Goal: Task Accomplishment & Management: Manage account settings

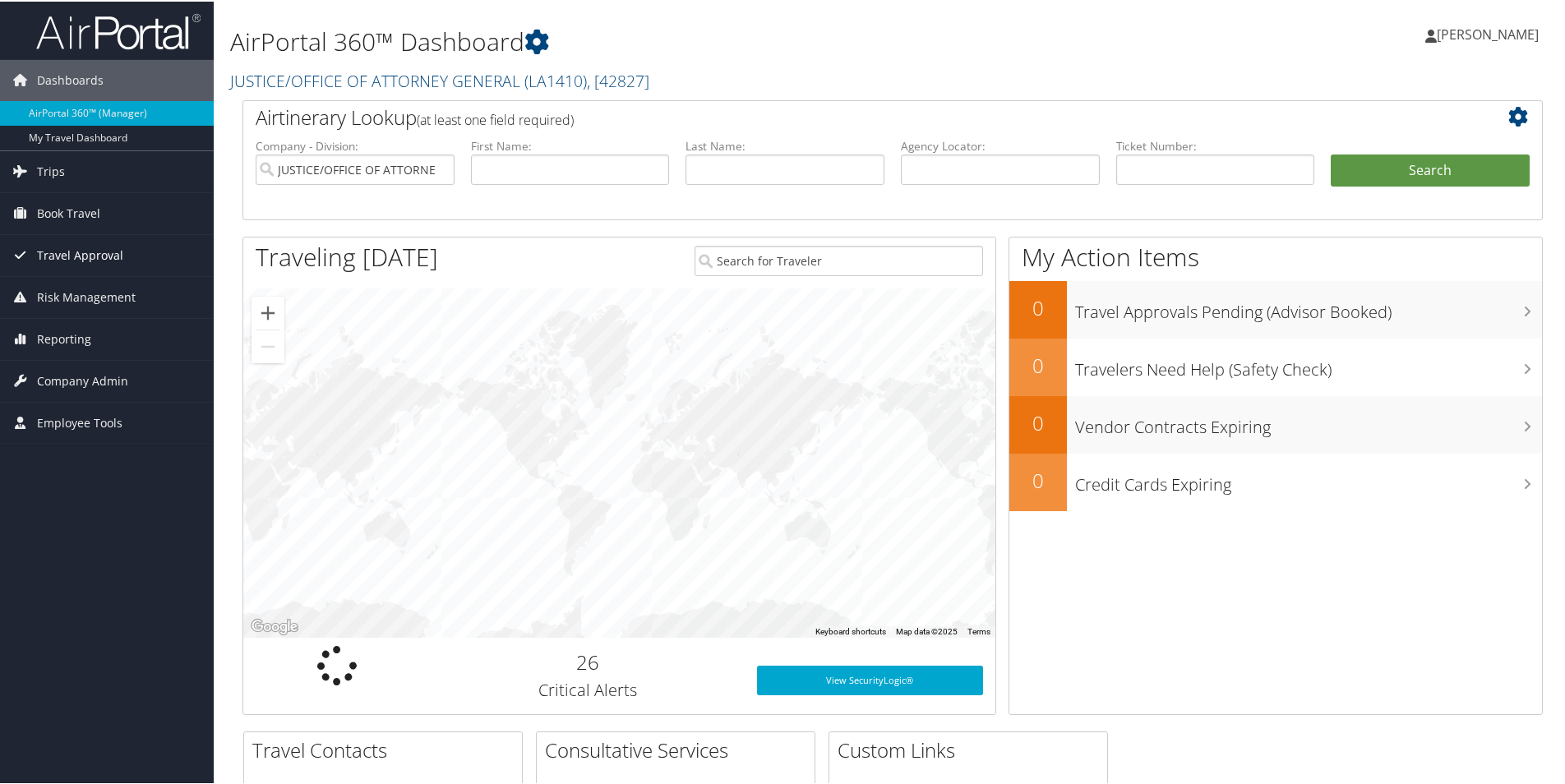
click at [106, 254] on span "Travel Approval" at bounding box center [80, 254] width 86 height 41
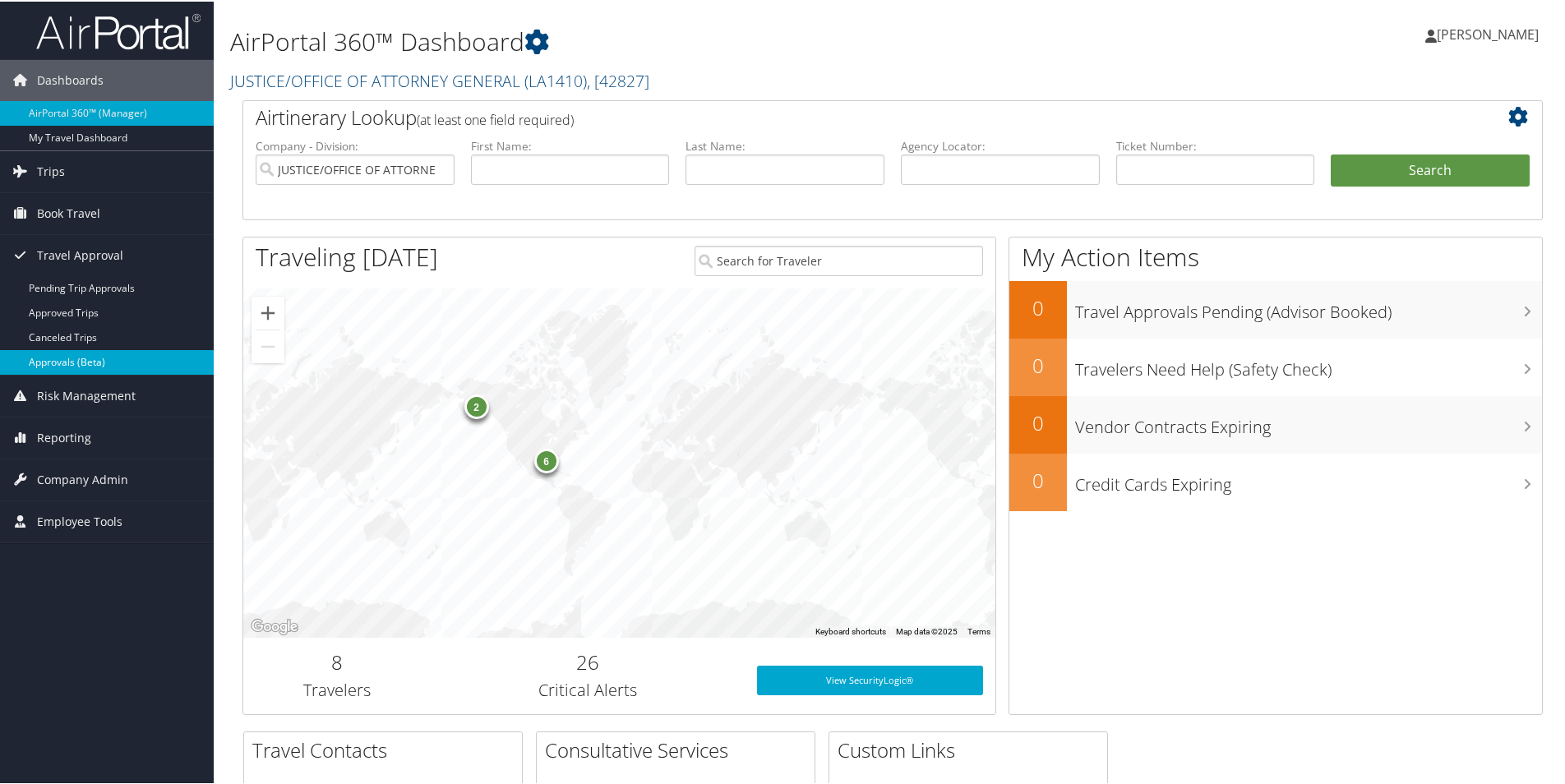
click at [98, 360] on link "Approvals (Beta)" at bounding box center [106, 360] width 214 height 25
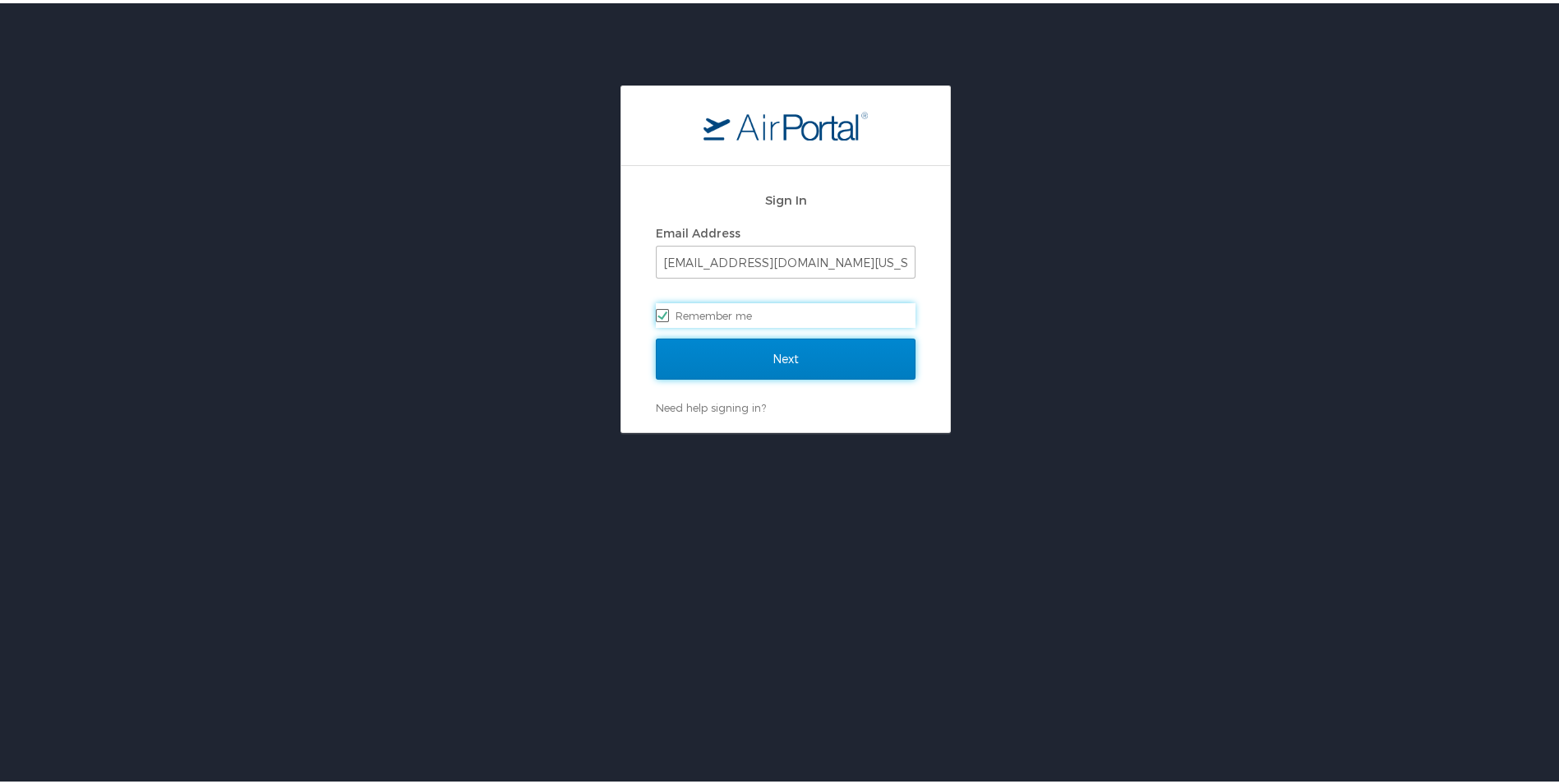
click at [759, 349] on input "Next" at bounding box center [786, 356] width 260 height 41
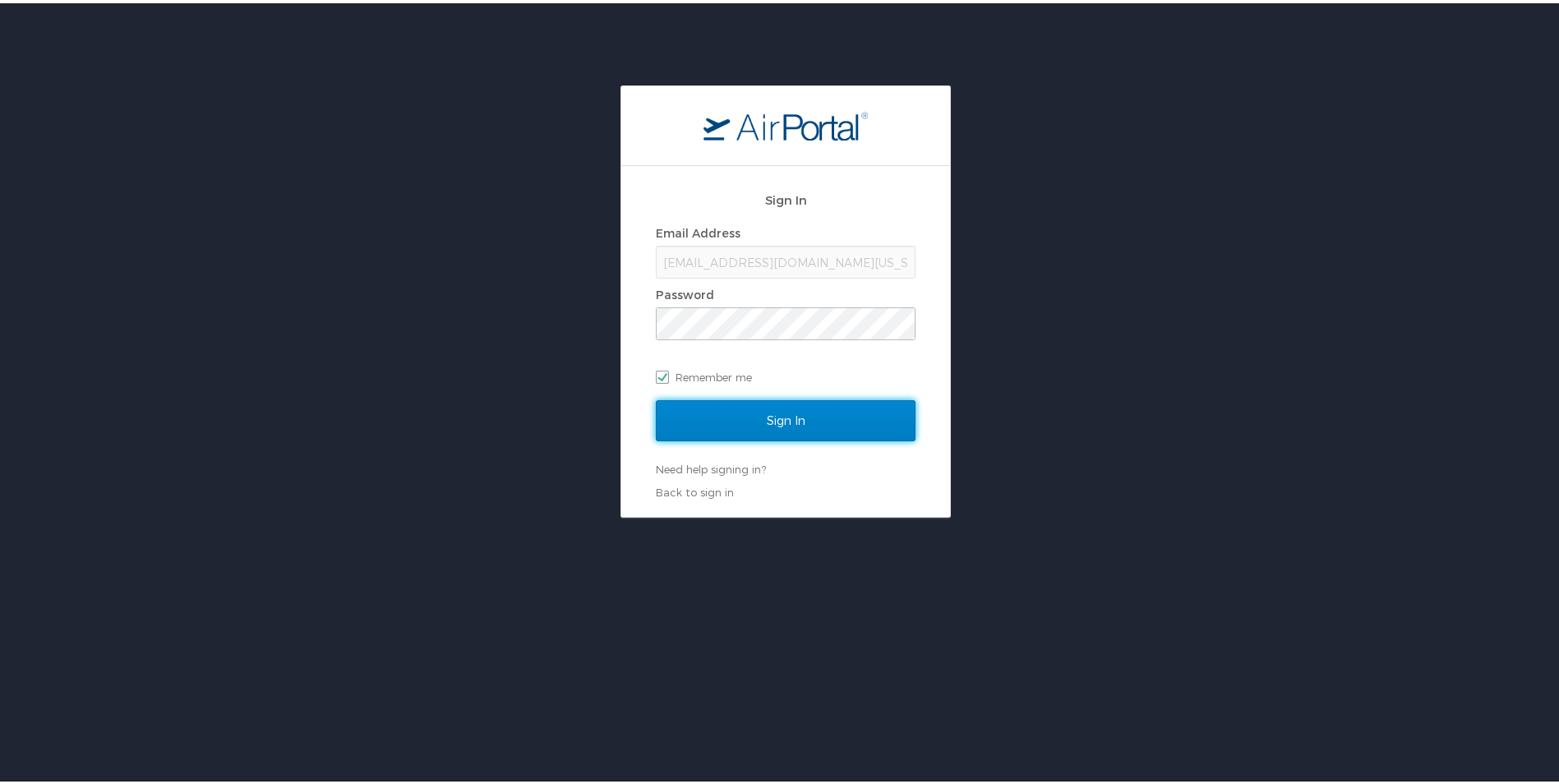
click at [775, 416] on input "Sign In" at bounding box center [786, 417] width 260 height 41
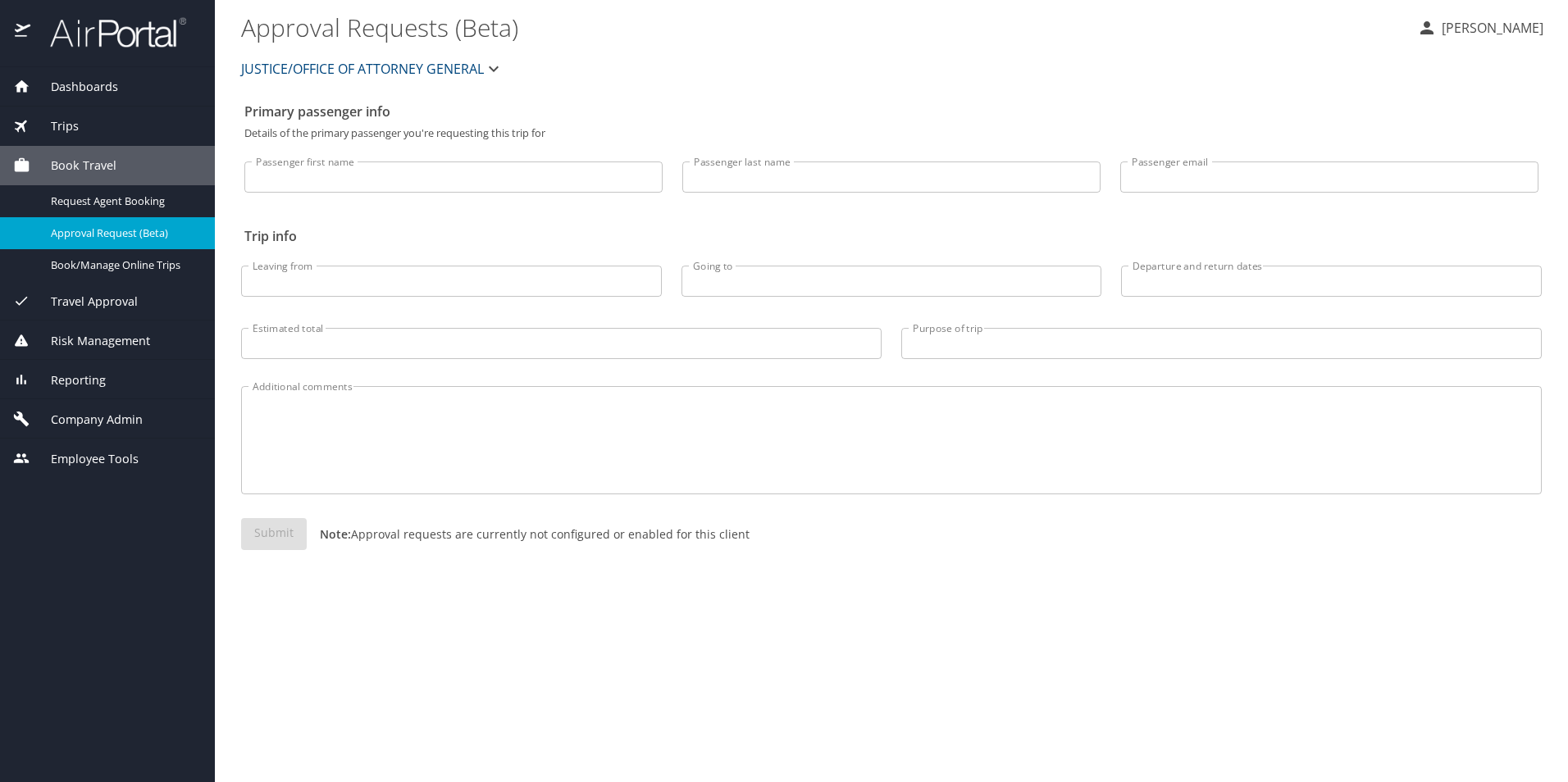
click at [123, 301] on span "Travel Approval" at bounding box center [83, 302] width 107 height 18
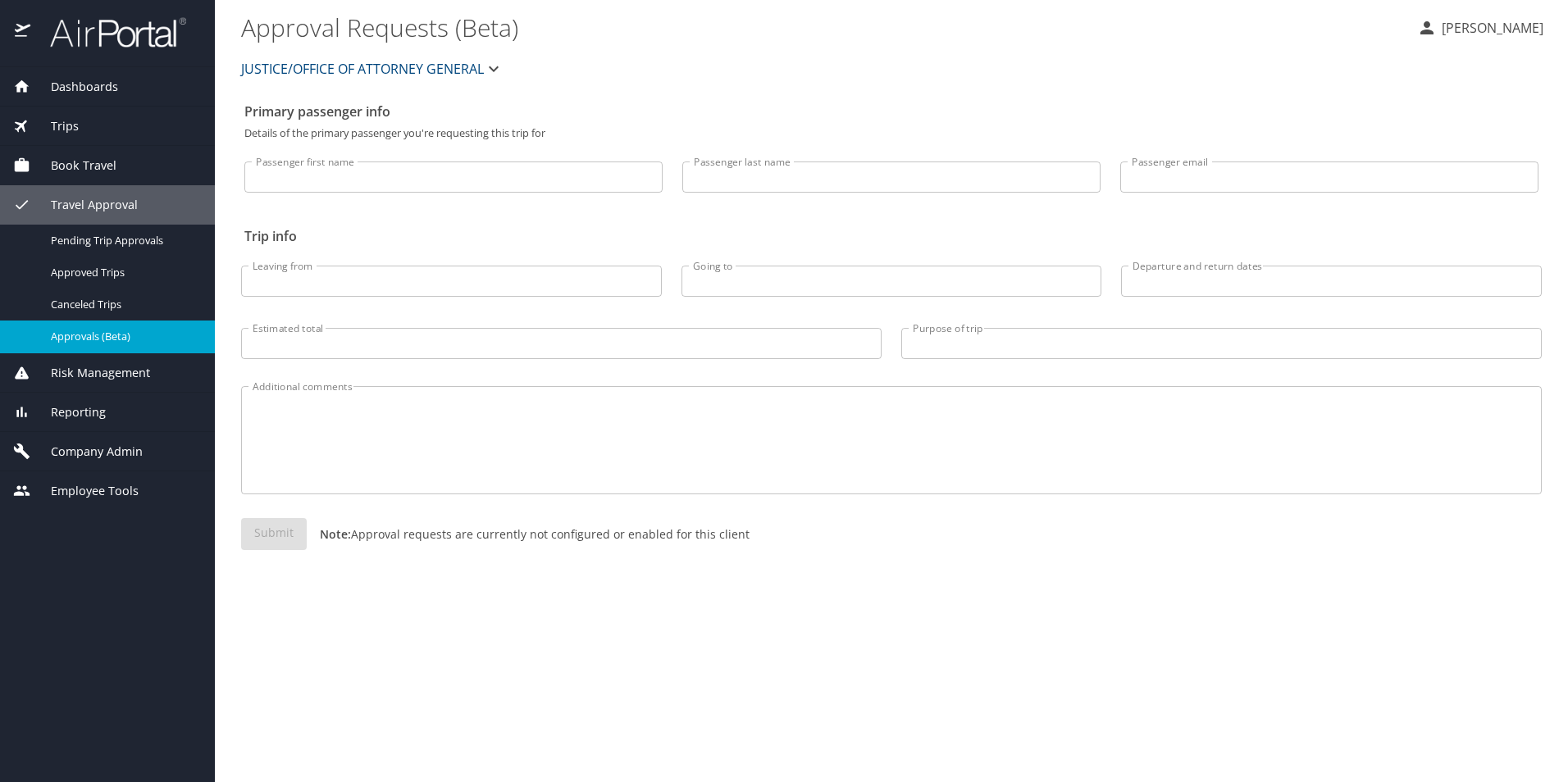
click at [147, 331] on span "Approvals (Beta)" at bounding box center [122, 336] width 144 height 15
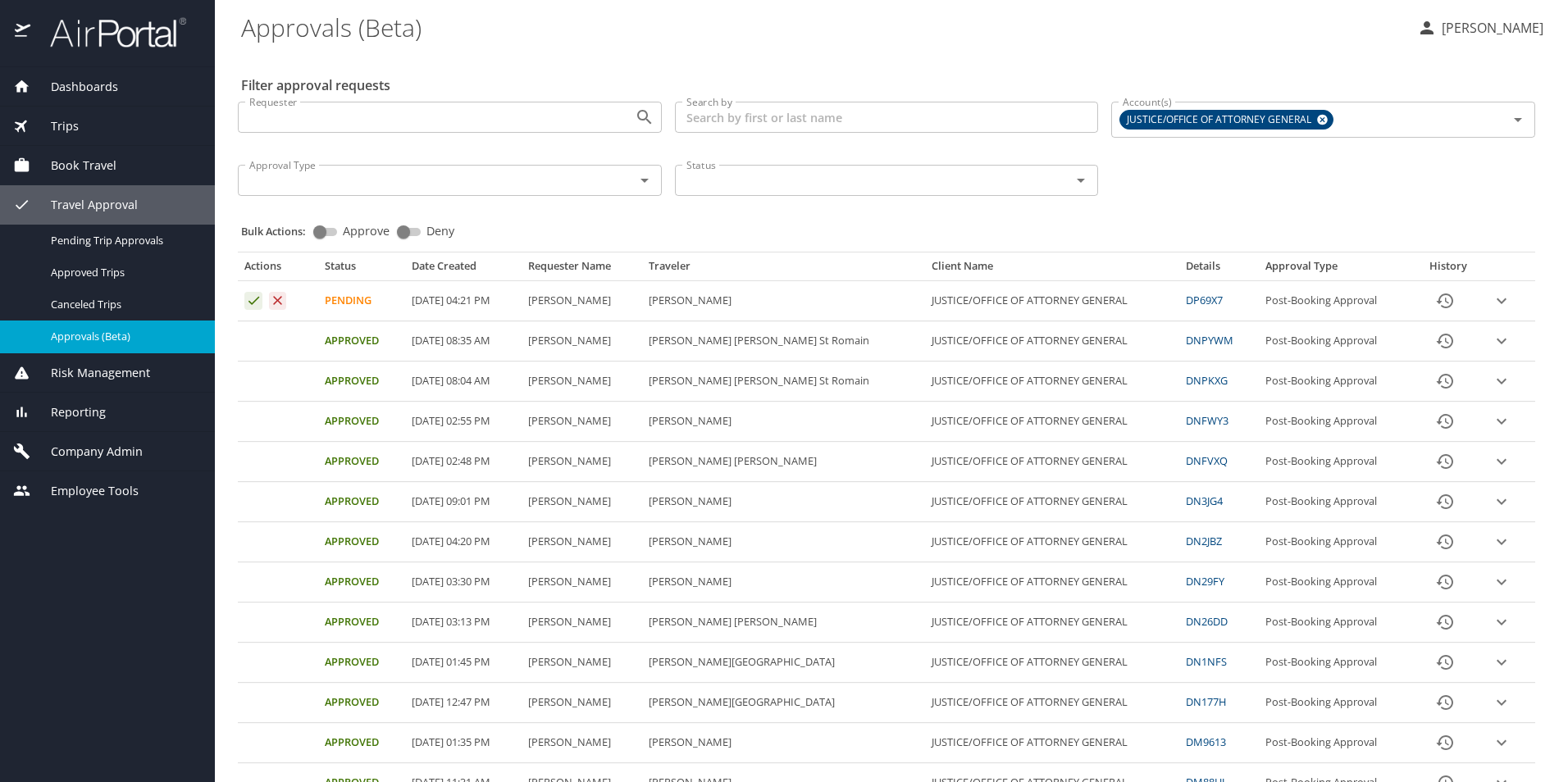
click at [1492, 295] on icon "expand row" at bounding box center [1502, 301] width 20 height 20
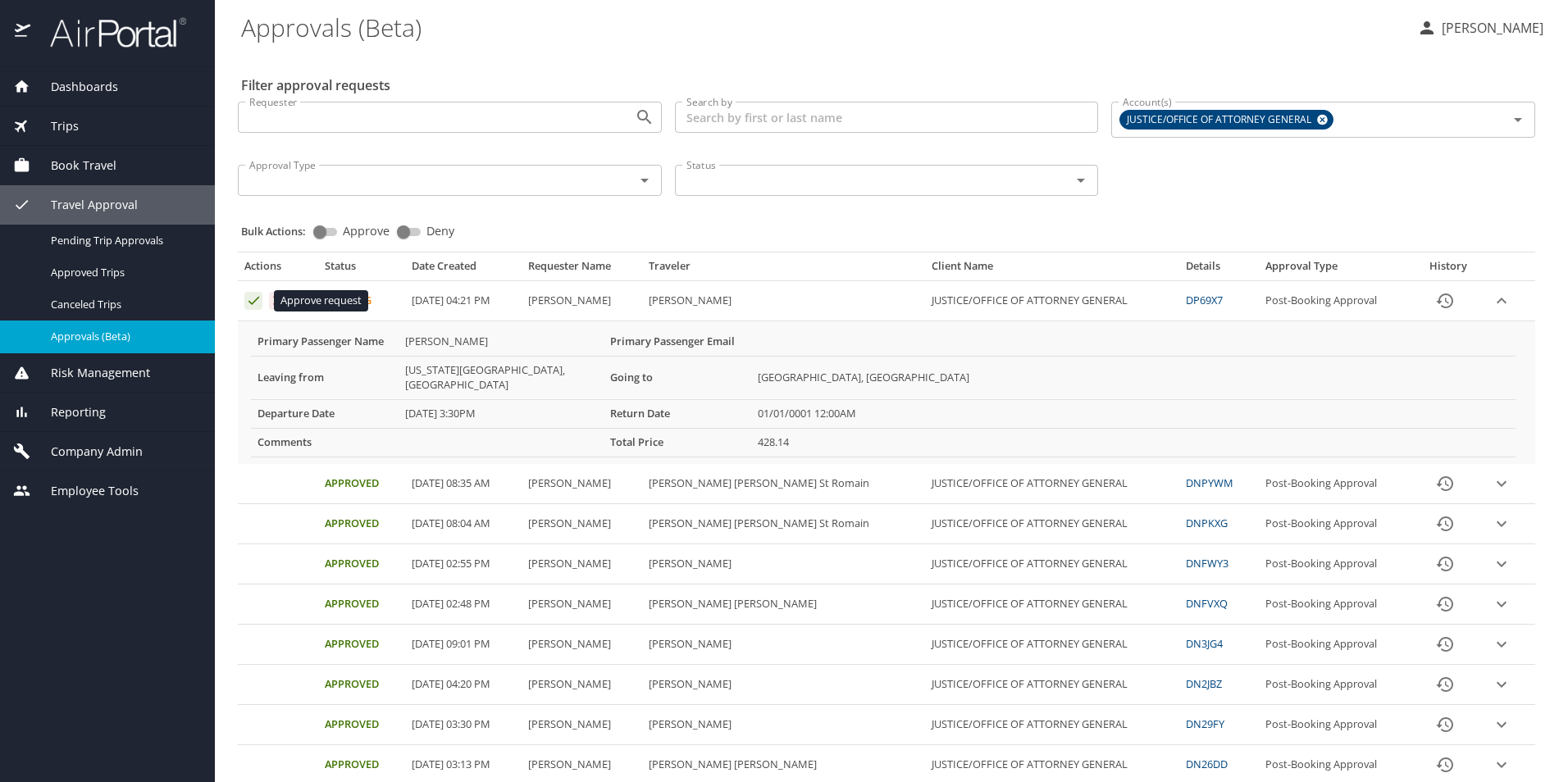
click at [255, 298] on icon "Approval table" at bounding box center [253, 300] width 15 height 15
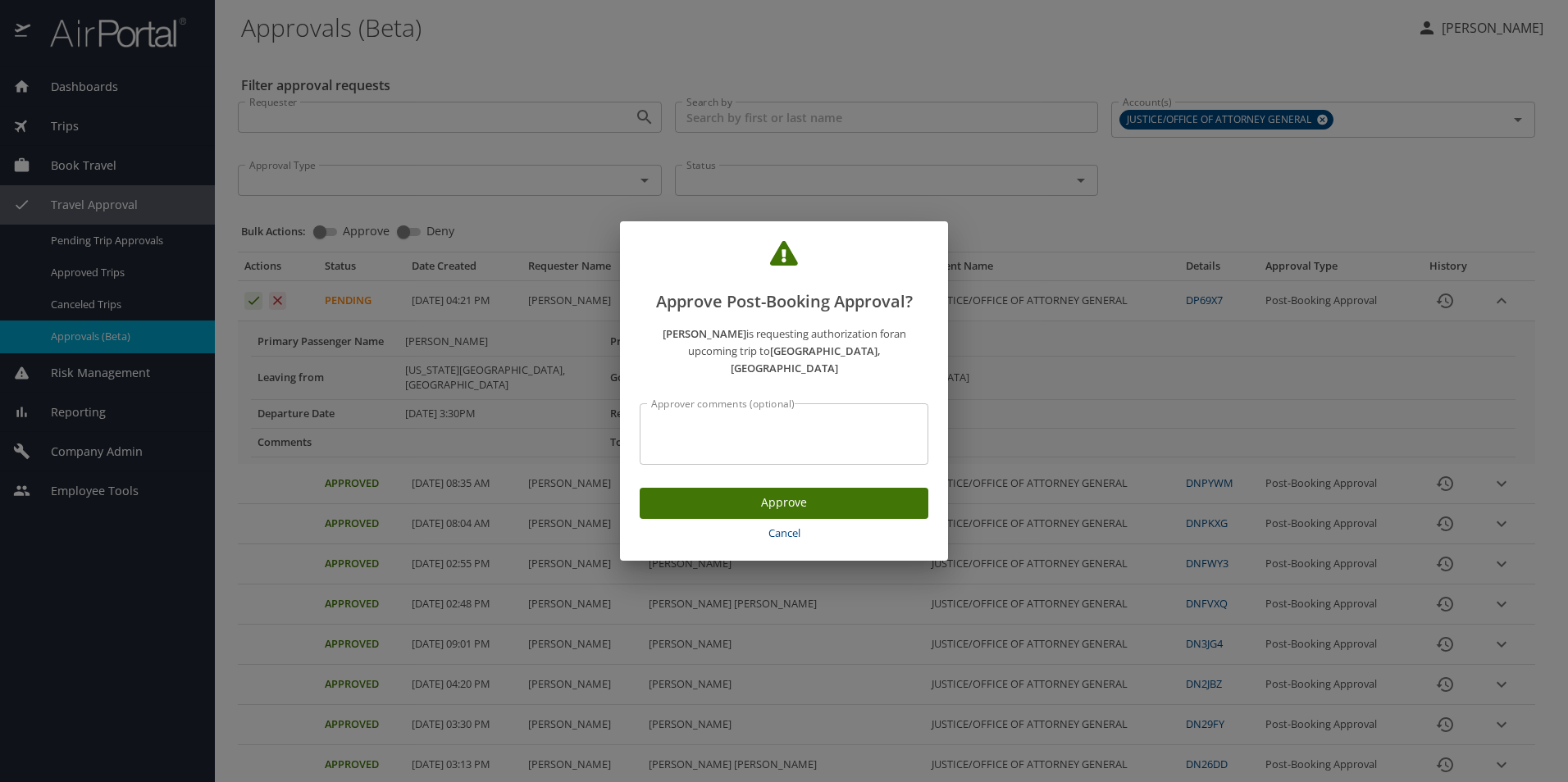
click at [804, 497] on span "Approve" at bounding box center [783, 503] width 262 height 21
